Goal: Task Accomplishment & Management: Use online tool/utility

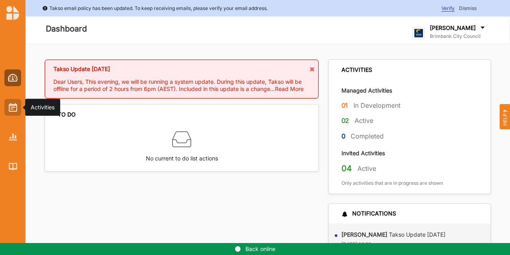
click at [7, 108] on div at bounding box center [12, 107] width 17 height 17
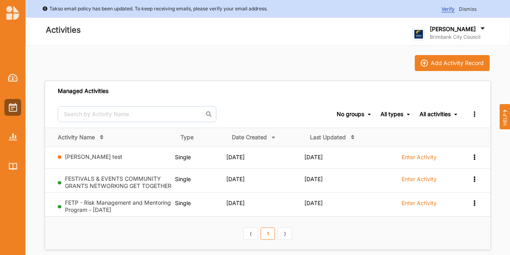
drag, startPoint x: 510, startPoint y: 156, endPoint x: 503, endPoint y: 184, distance: 28.7
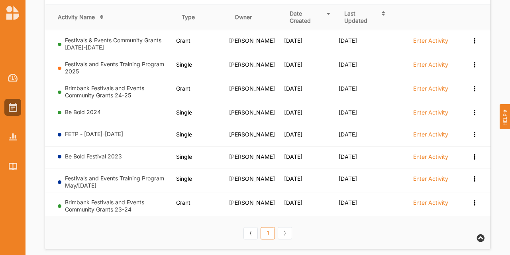
scroll to position [303, 0]
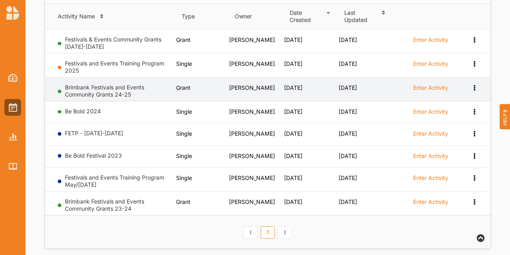
click at [128, 101] on div "Brimbank Festivals and Events Community Grants 24-25" at bounding box center [115, 92] width 115 height 17
click at [122, 92] on link "Brimbank Festivals and Events Community Grants 24-25" at bounding box center [104, 91] width 79 height 14
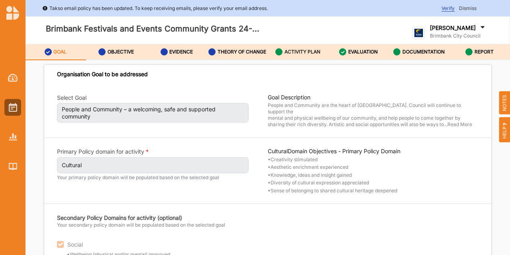
click at [304, 54] on label "ACTIVITY PLAN" at bounding box center [303, 52] width 36 height 6
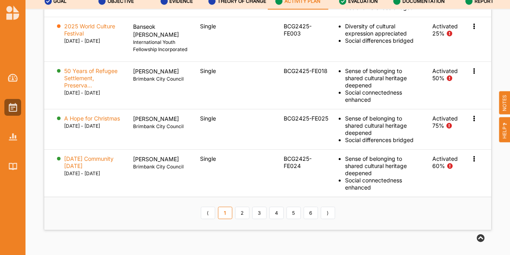
scroll to position [1299, 0]
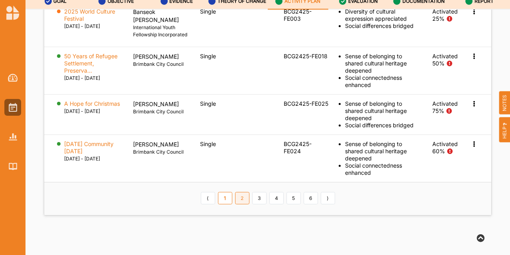
click at [242, 204] on link "2" at bounding box center [242, 198] width 14 height 13
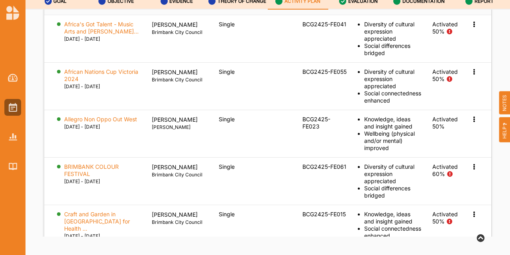
scroll to position [1262, 0]
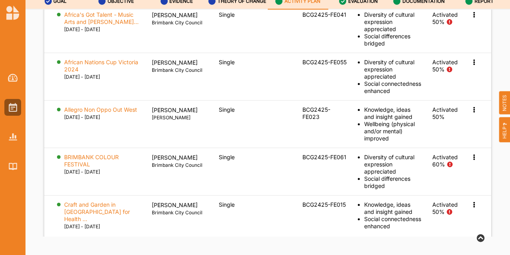
click at [259, 248] on link "3" at bounding box center [259, 254] width 14 height 13
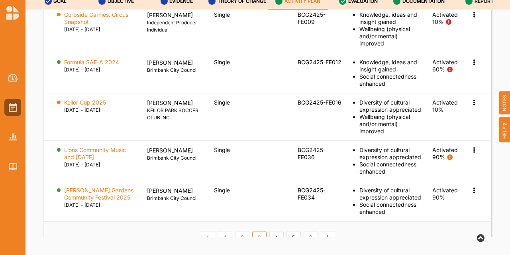
click at [259, 232] on link "3" at bounding box center [259, 237] width 14 height 13
click at [273, 235] on link "4" at bounding box center [277, 237] width 14 height 13
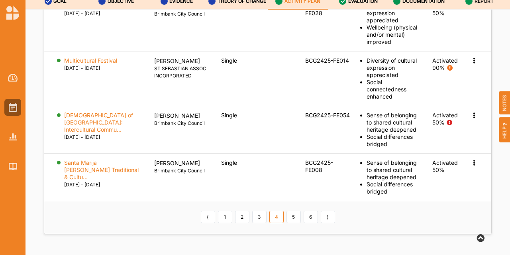
scroll to position [1343, 0]
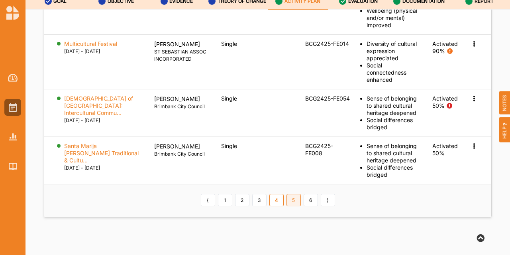
click at [291, 194] on link "5" at bounding box center [294, 200] width 14 height 13
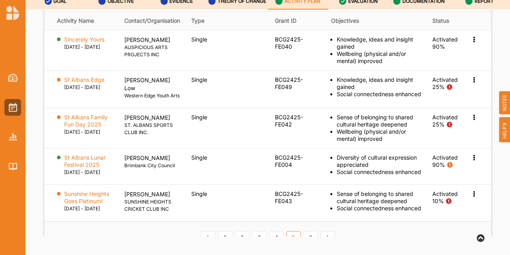
scroll to position [1232, 0]
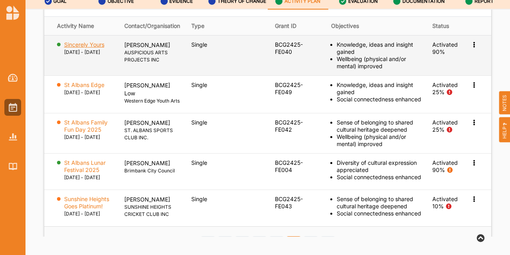
click at [96, 41] on label "Sincerely Yours" at bounding box center [84, 44] width 40 height 7
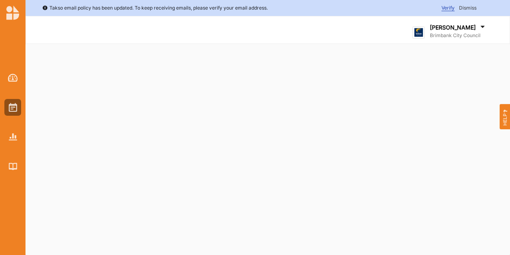
select select "2"
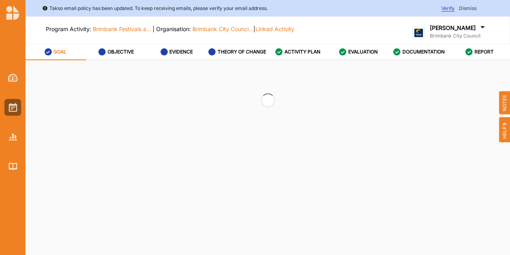
select select "2"
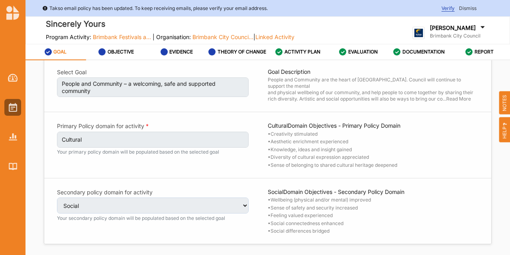
scroll to position [22, 0]
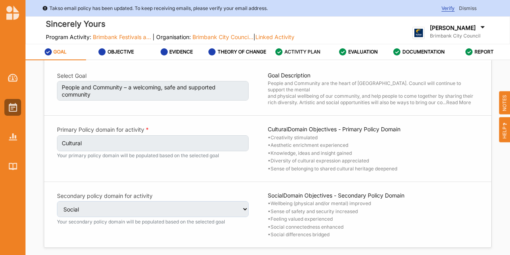
click at [310, 52] on label "ACTIVITY PLAN" at bounding box center [303, 52] width 36 height 6
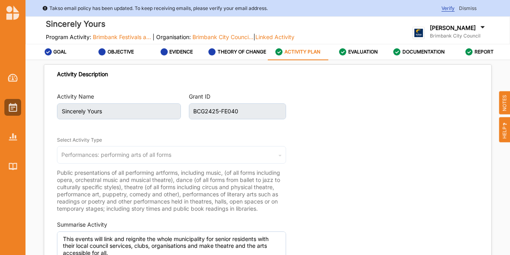
type textarea "This events will link and reignite the whole municipality for senior residents …"
click at [363, 52] on label "EVALUATION" at bounding box center [363, 52] width 30 height 6
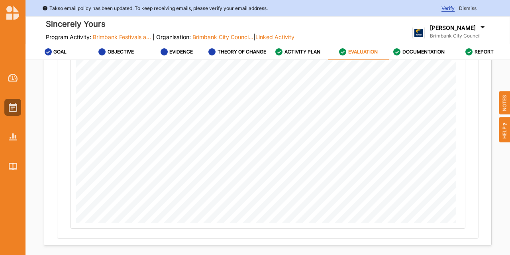
scroll to position [182, 0]
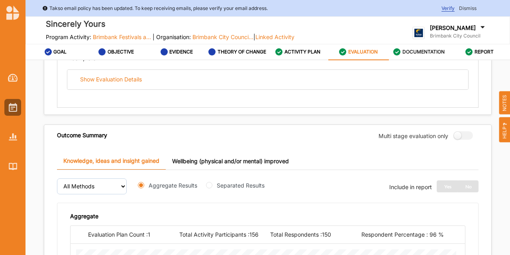
click at [423, 49] on label "DOCUMENTATION" at bounding box center [424, 52] width 42 height 6
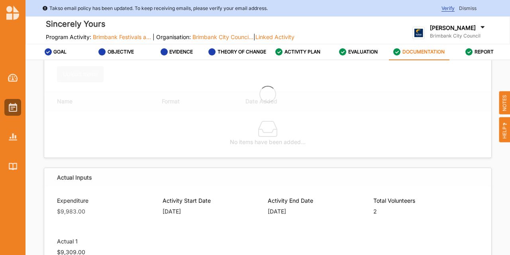
type textarea "This events will link and reignite the whole municipality for senior residents …"
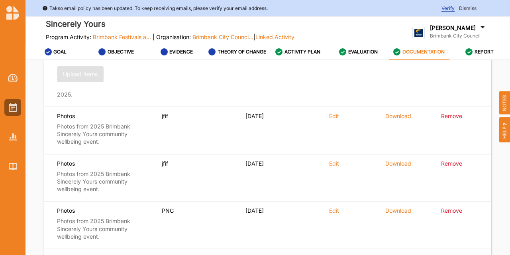
scroll to position [62, 0]
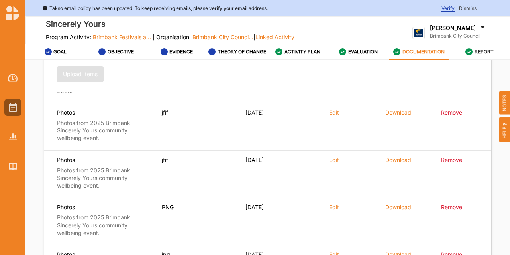
click at [486, 53] on label "REPORT" at bounding box center [484, 52] width 19 height 6
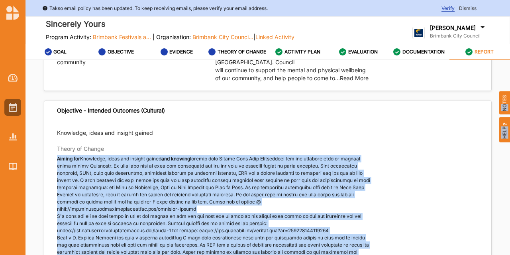
drag, startPoint x: 509, startPoint y: 103, endPoint x: 453, endPoint y: 134, distance: 63.9
click at [453, 134] on div "Takso email policy has been updated. To keep receiving emails, please verify yo…" at bounding box center [255, 153] width 510 height 306
click at [494, 182] on div "Export Download Report Activity Activity Name Sincerely Yours Activity Descript…" at bounding box center [268, 173] width 485 height 227
drag, startPoint x: 510, startPoint y: 111, endPoint x: 492, endPoint y: 118, distance: 19.1
click at [493, 122] on div "Takso email policy has been updated. To keep receiving emails, please verify yo…" at bounding box center [255, 153] width 510 height 306
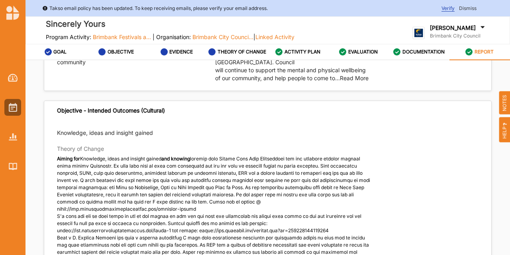
click at [510, 88] on div "HELP NOTES" at bounding box center [505, 115] width 11 height 54
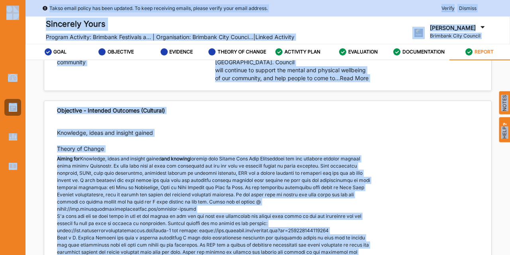
click at [509, 91] on div "HELP NOTES" at bounding box center [505, 115] width 11 height 54
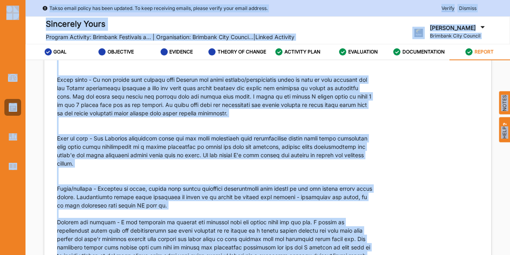
scroll to position [1441, 0]
